Goal: Find specific page/section: Find specific page/section

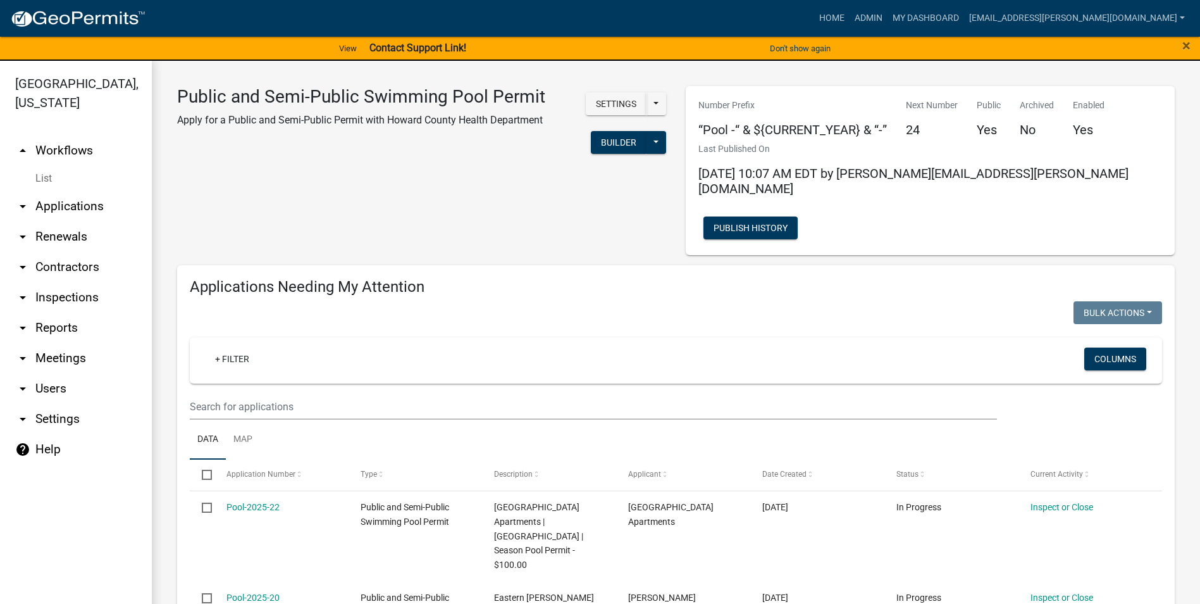
select select "3: 100"
click at [888, 15] on link "Admin" at bounding box center [869, 18] width 38 height 24
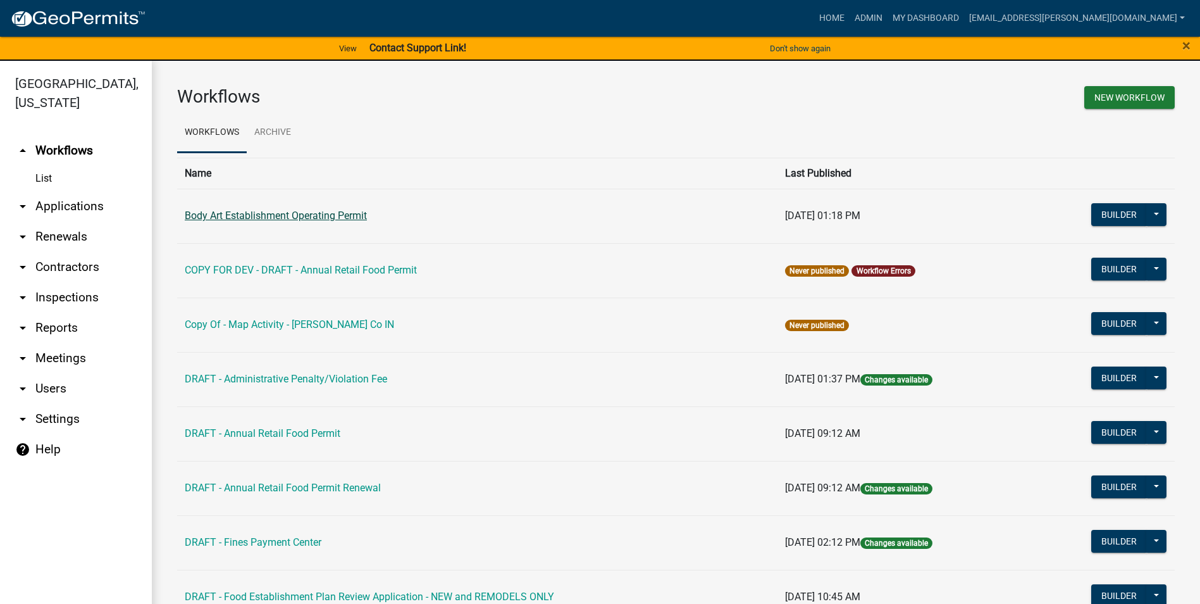
click at [342, 218] on link "Body Art Establishment Operating Permit" at bounding box center [276, 215] width 182 height 12
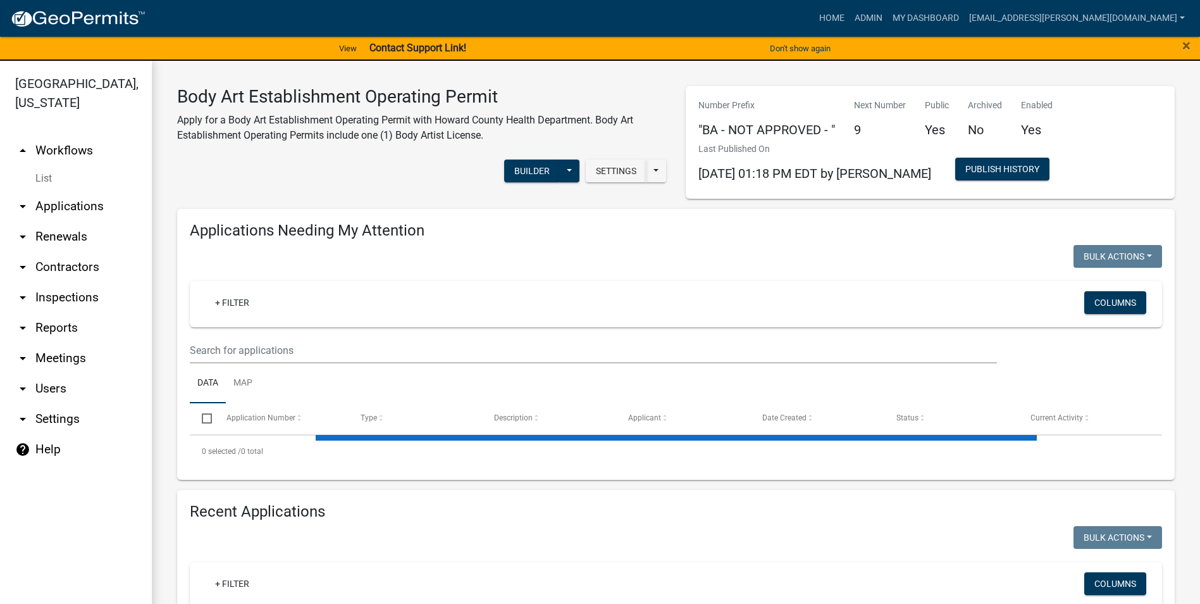
select select "3: 100"
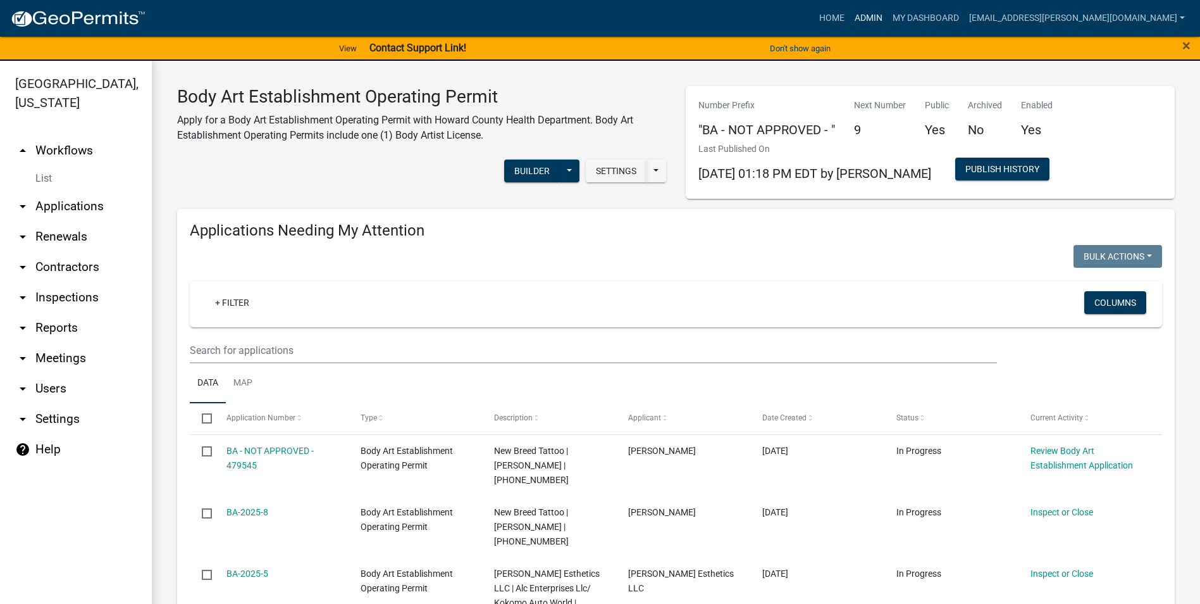
click at [888, 18] on link "Admin" at bounding box center [869, 18] width 38 height 24
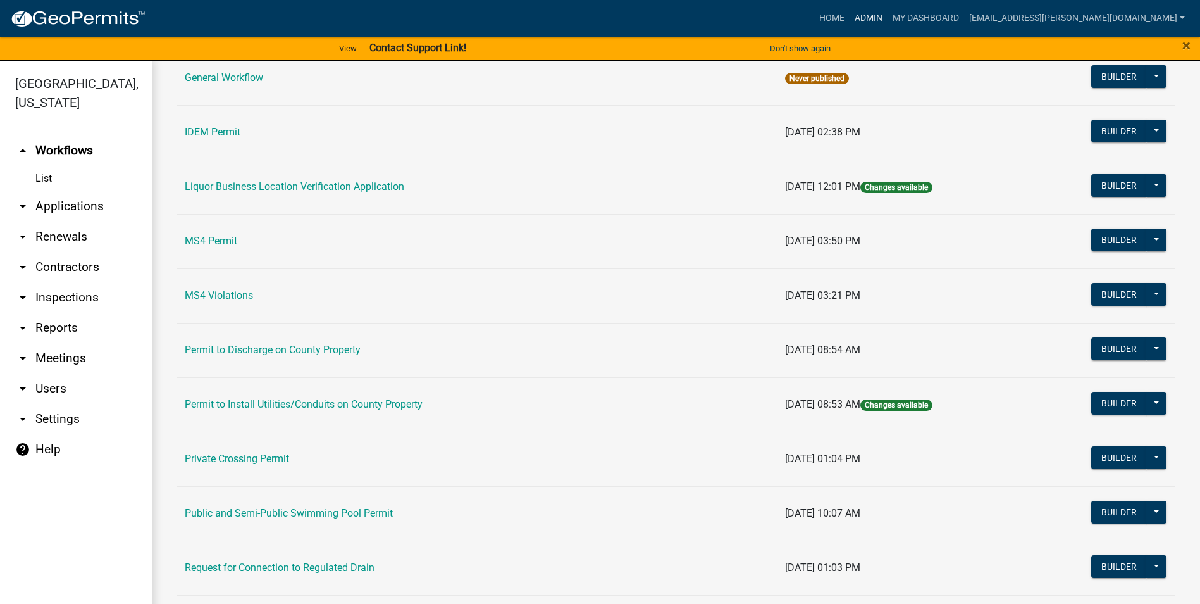
scroll to position [1074, 0]
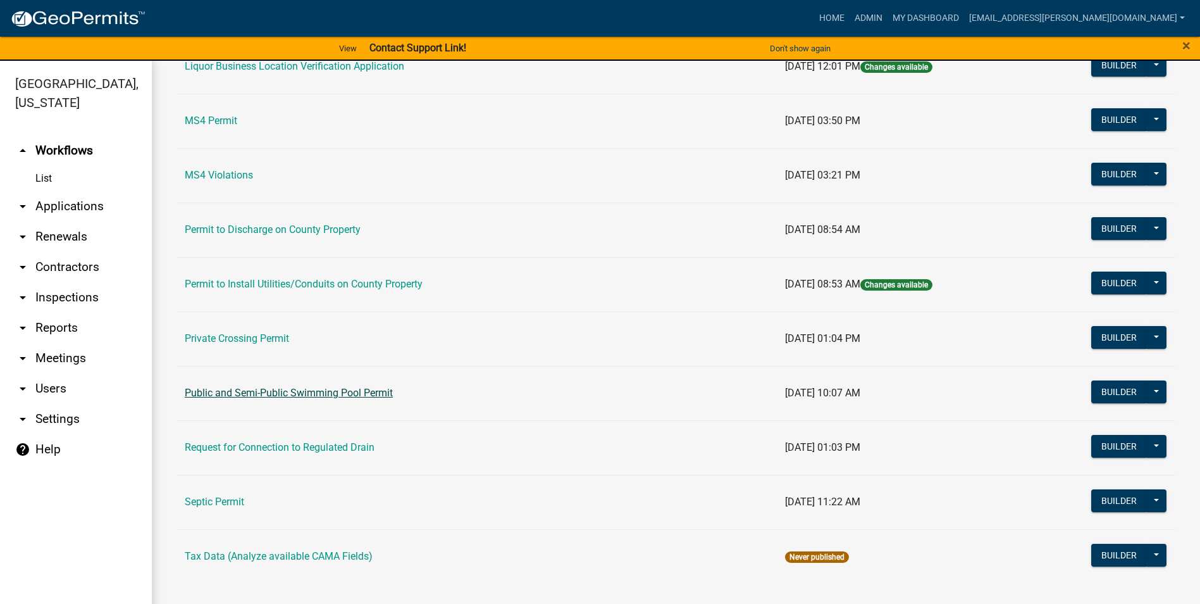
click at [317, 398] on link "Public and Semi-Public Swimming Pool Permit" at bounding box center [289, 393] width 208 height 12
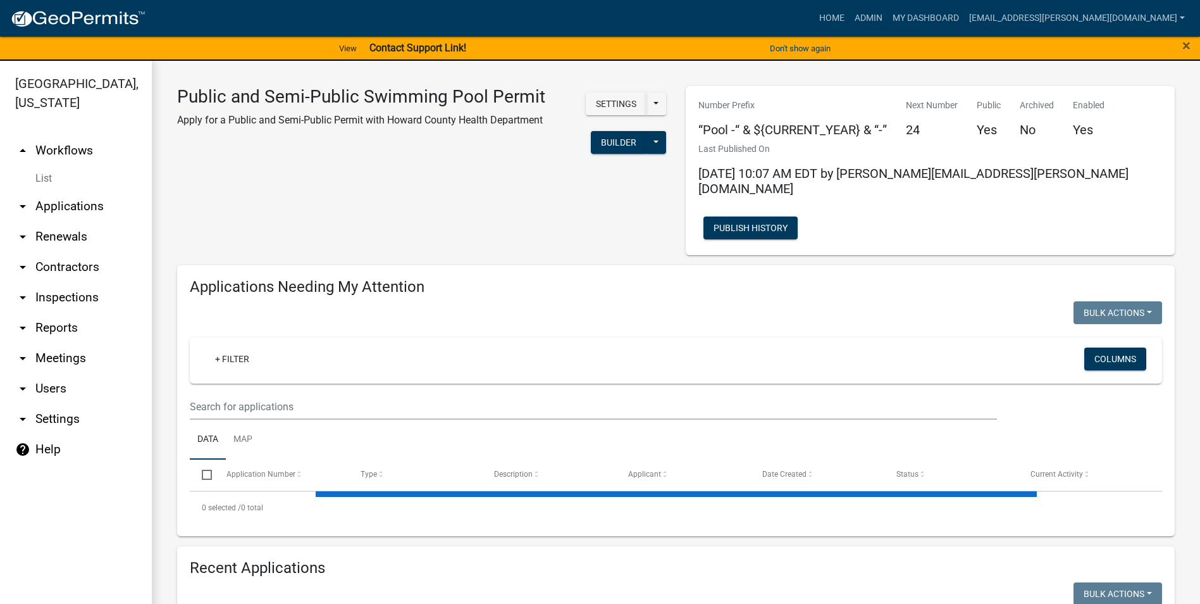
select select "3: 100"
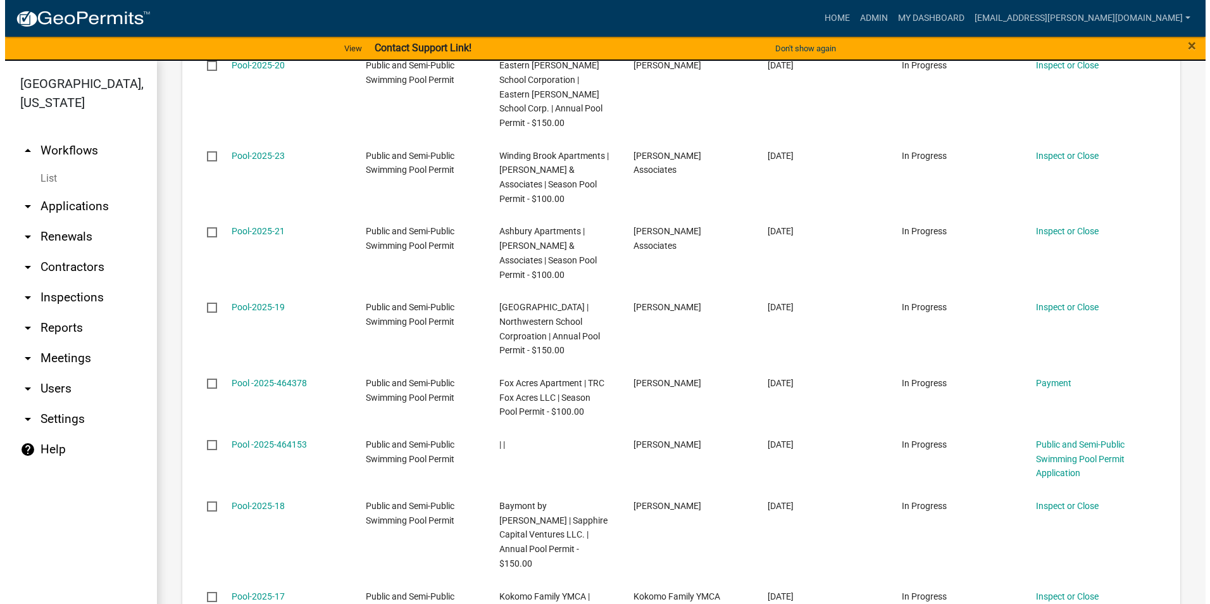
scroll to position [2151, 0]
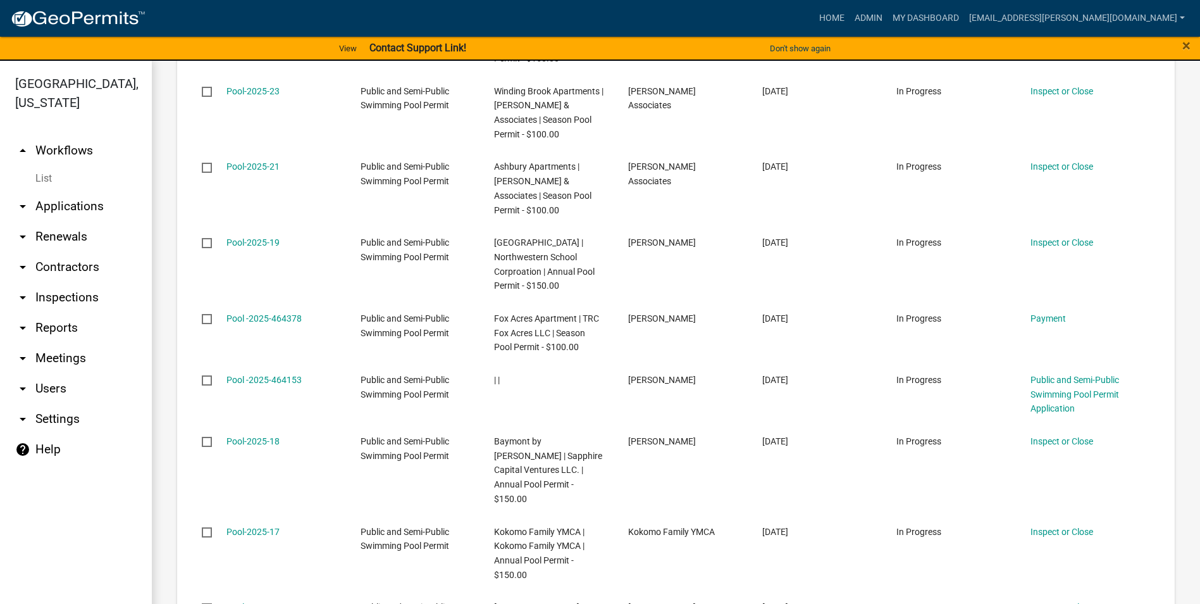
click at [60, 16] on img at bounding box center [77, 18] width 135 height 19
